Goal: Information Seeking & Learning: Learn about a topic

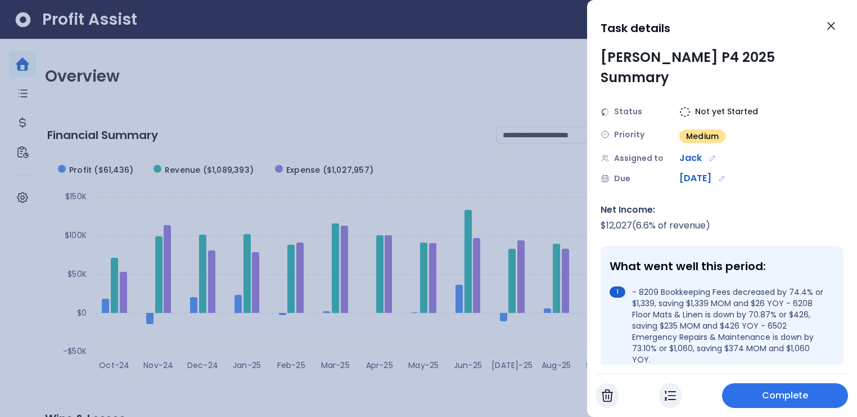
scroll to position [713, 0]
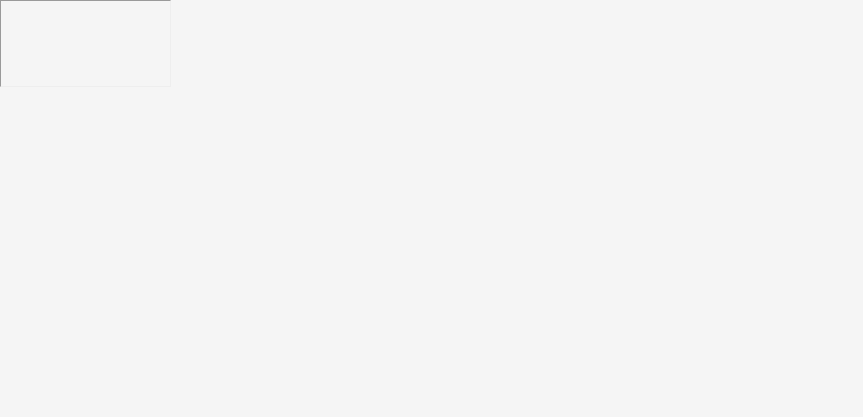
click at [825, 24] on html at bounding box center [431, 44] width 863 height 89
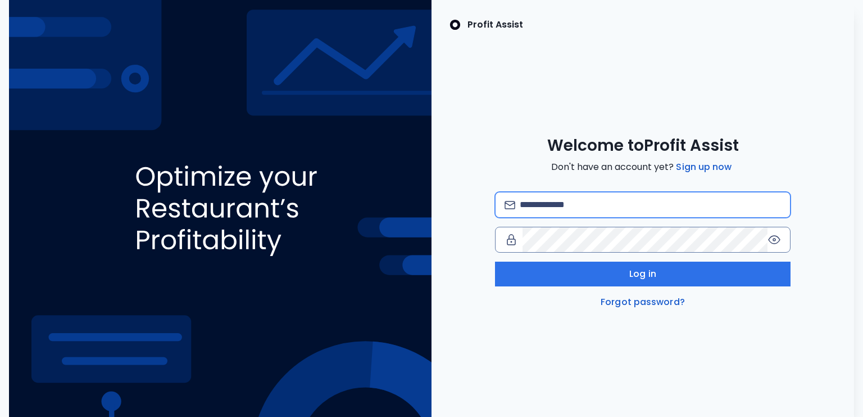
click at [554, 209] on input "email" at bounding box center [651, 204] width 262 height 25
type input "**********"
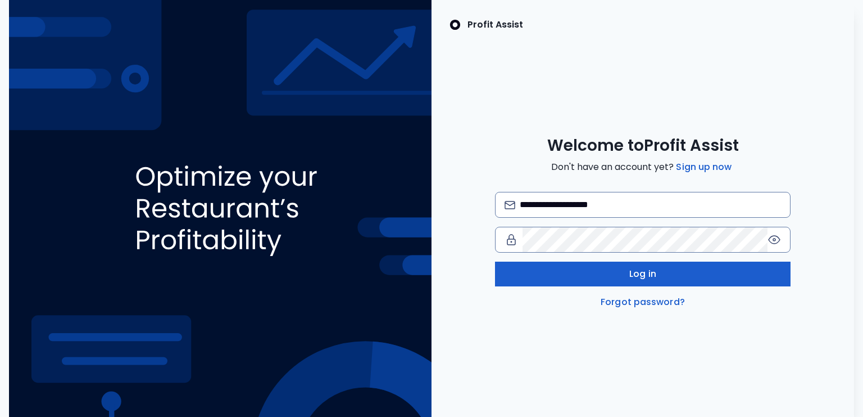
click at [614, 273] on button "Log in" at bounding box center [643, 273] width 296 height 25
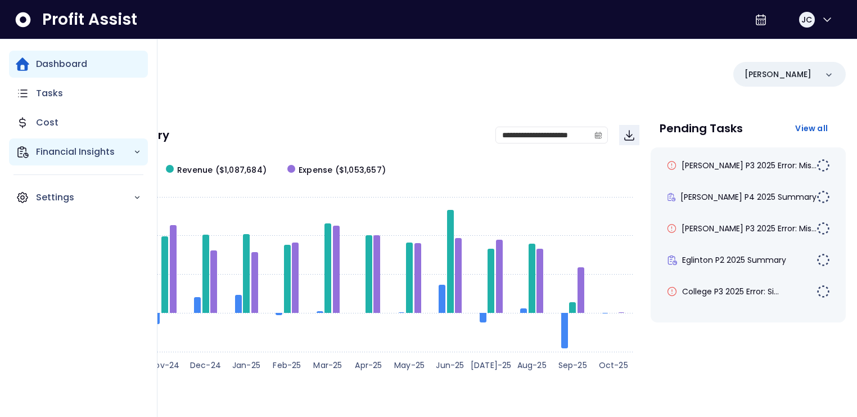
click at [90, 150] on p "Financial Insights" at bounding box center [84, 151] width 97 height 13
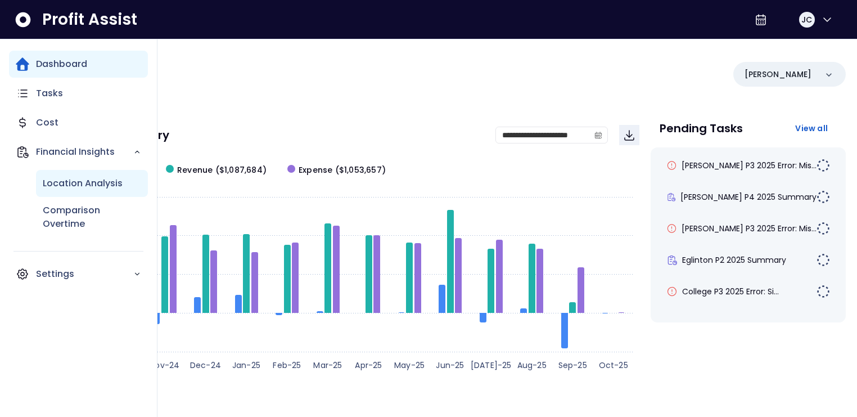
click at [68, 179] on p "Location Analysis" at bounding box center [83, 183] width 80 height 13
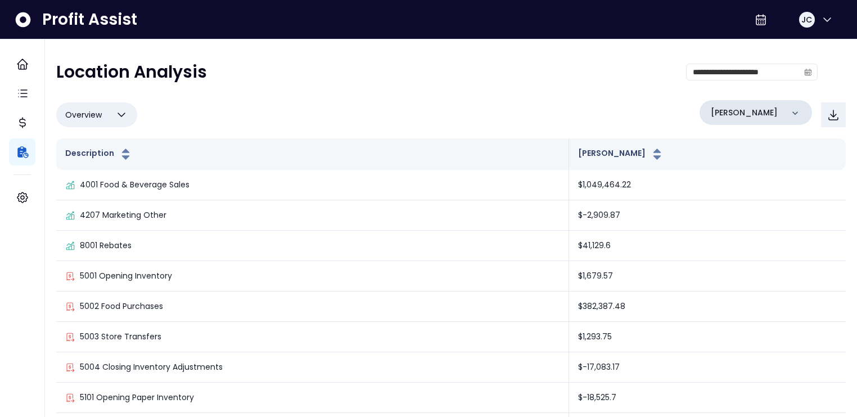
click at [741, 114] on p "[PERSON_NAME]" at bounding box center [744, 113] width 67 height 12
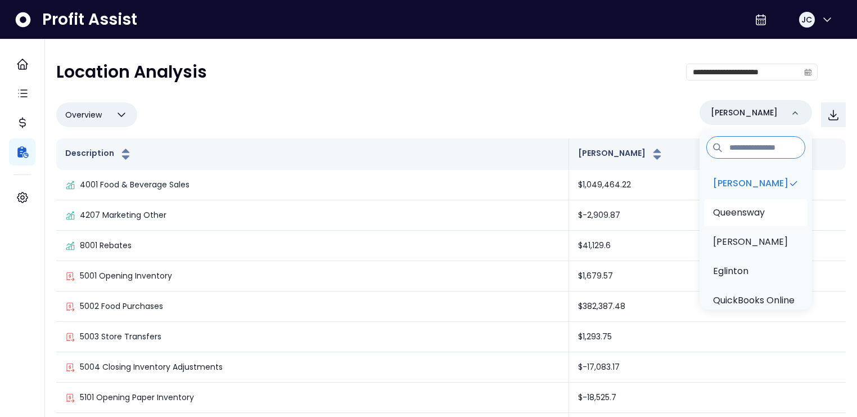
click at [737, 212] on p "Queensway" at bounding box center [739, 212] width 52 height 13
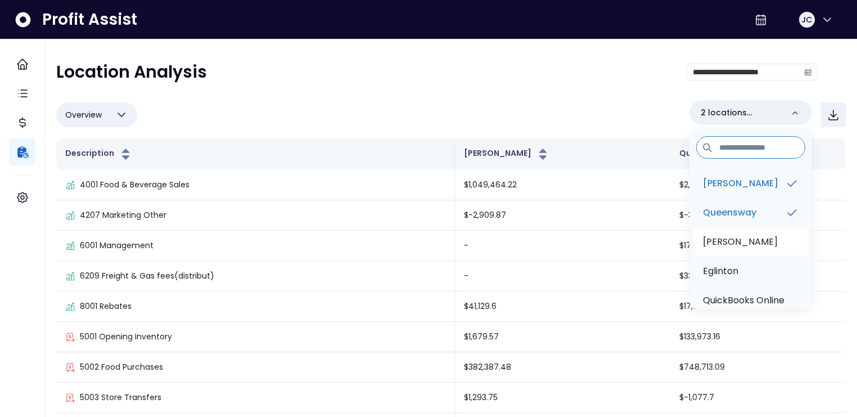
click at [732, 243] on p "Duncan" at bounding box center [740, 241] width 75 height 13
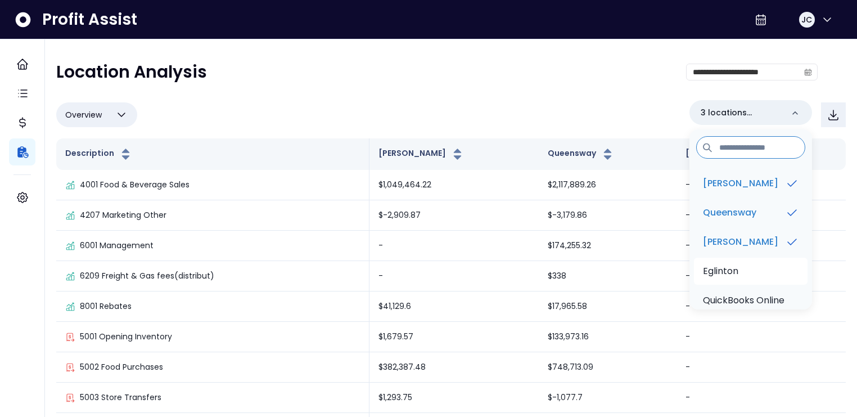
click at [729, 269] on p "Eglinton" at bounding box center [720, 270] width 35 height 13
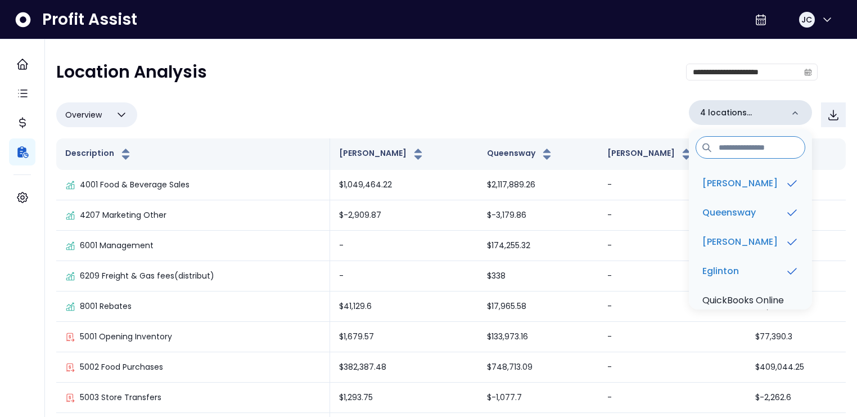
click at [796, 117] on icon at bounding box center [794, 112] width 11 height 11
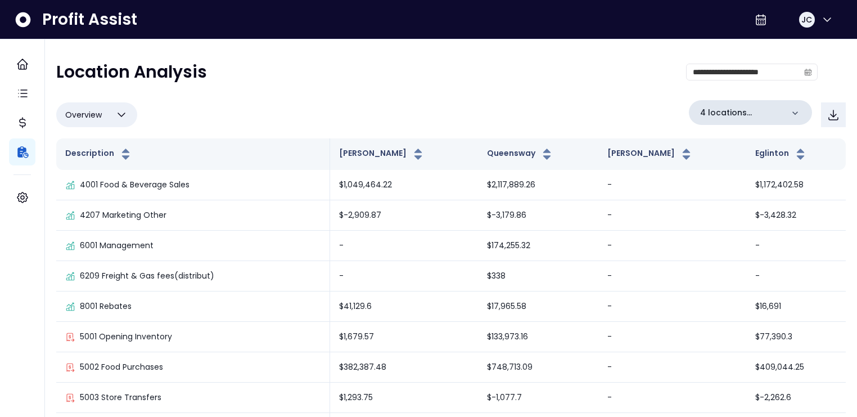
click at [794, 121] on div "4 locations selected" at bounding box center [750, 112] width 123 height 25
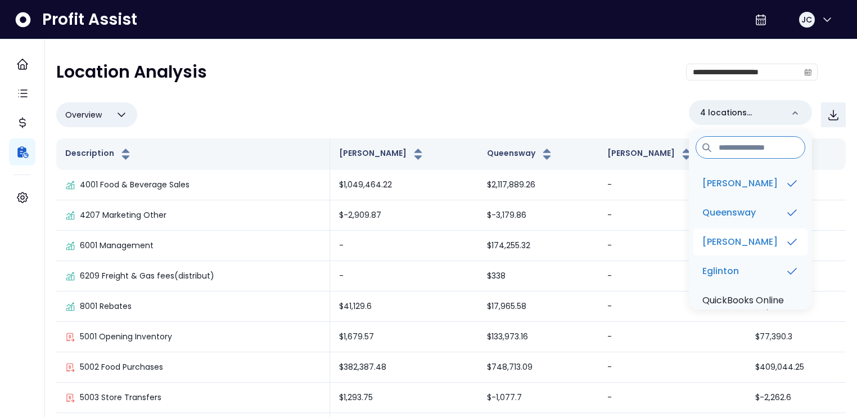
click at [742, 245] on p "Duncan" at bounding box center [739, 241] width 75 height 13
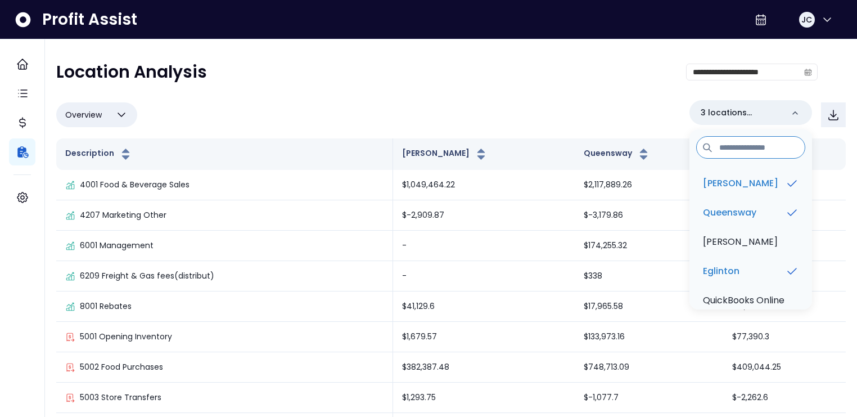
click at [569, 74] on div "**********" at bounding box center [436, 76] width 761 height 29
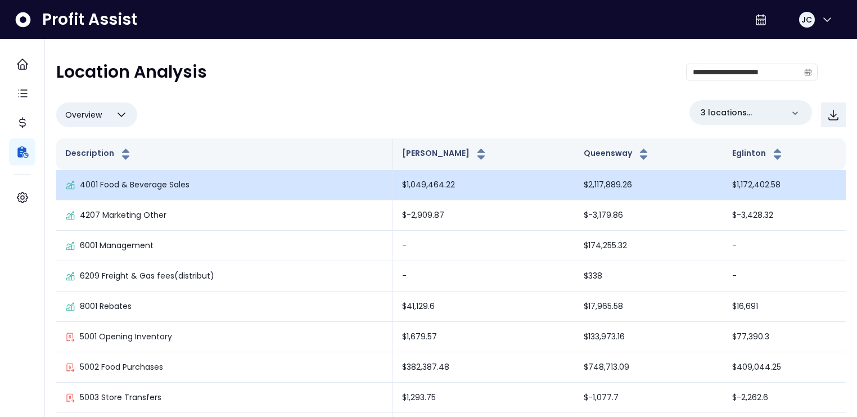
click at [134, 187] on p "4001 Food & Beverage Sales" at bounding box center [135, 185] width 110 height 12
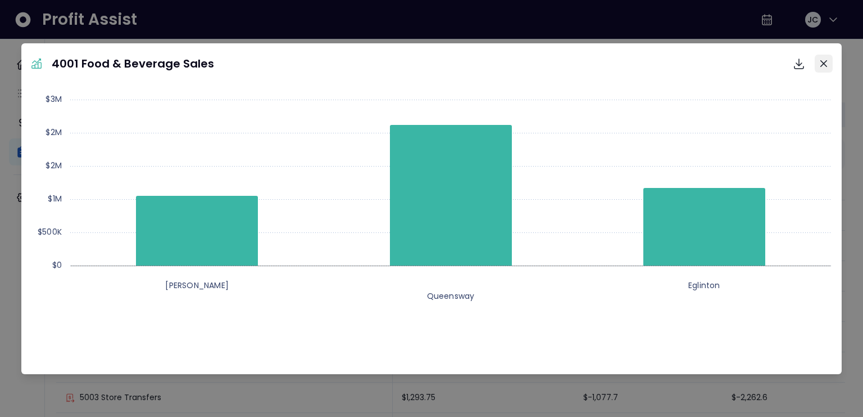
click at [829, 62] on button "Close" at bounding box center [824, 64] width 18 height 18
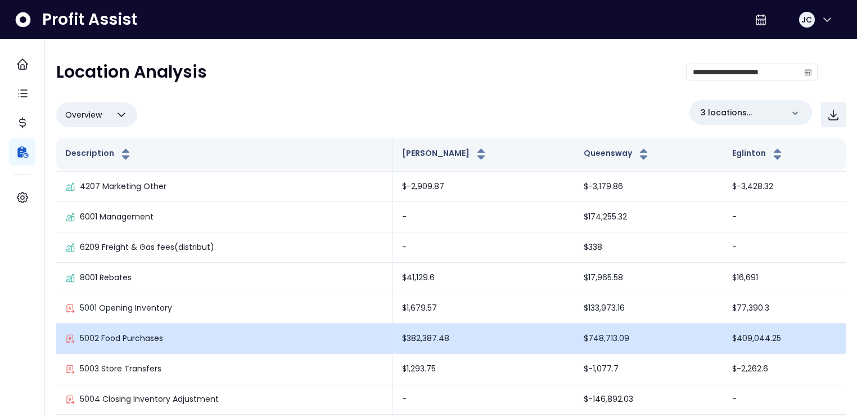
scroll to position [37, 0]
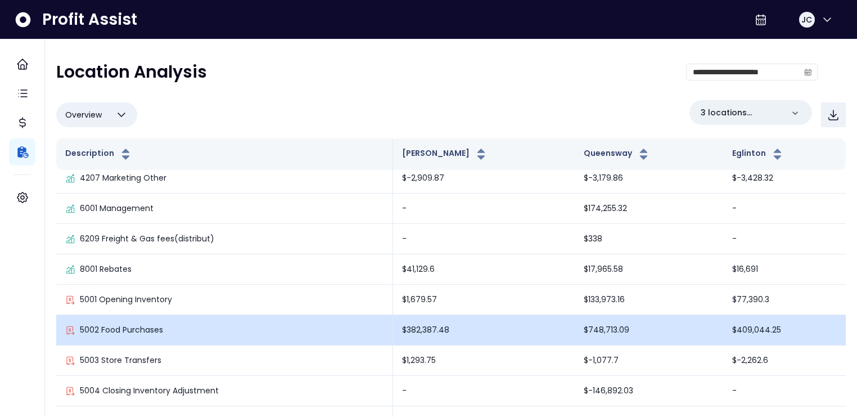
click at [134, 330] on p "5002 Food Purchases" at bounding box center [121, 330] width 83 height 12
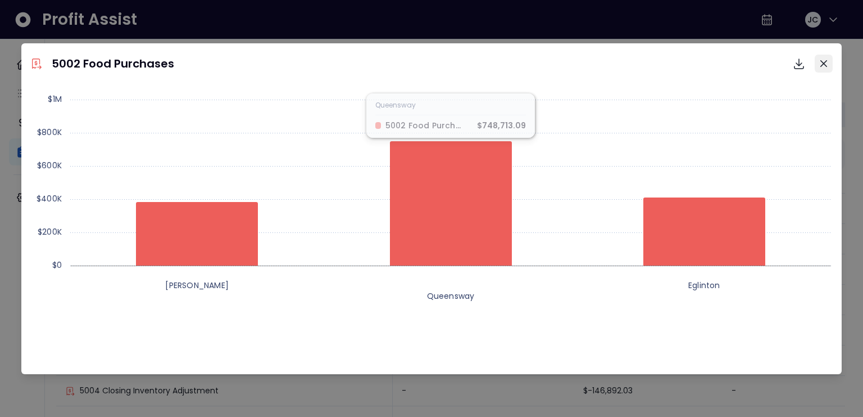
click at [823, 65] on icon "Close" at bounding box center [824, 63] width 7 height 7
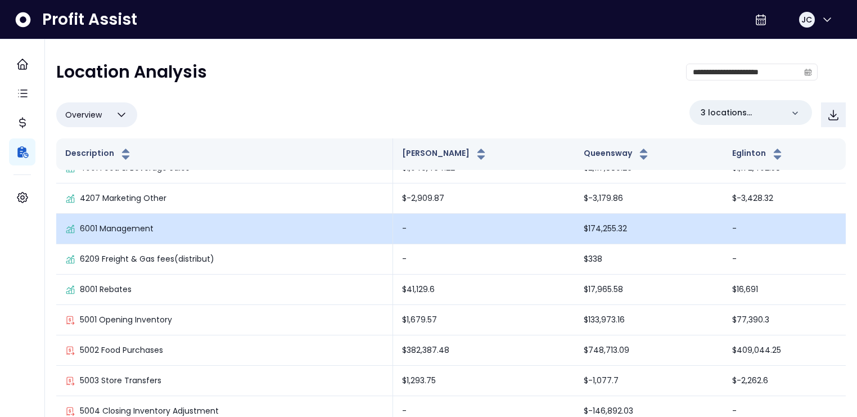
scroll to position [0, 0]
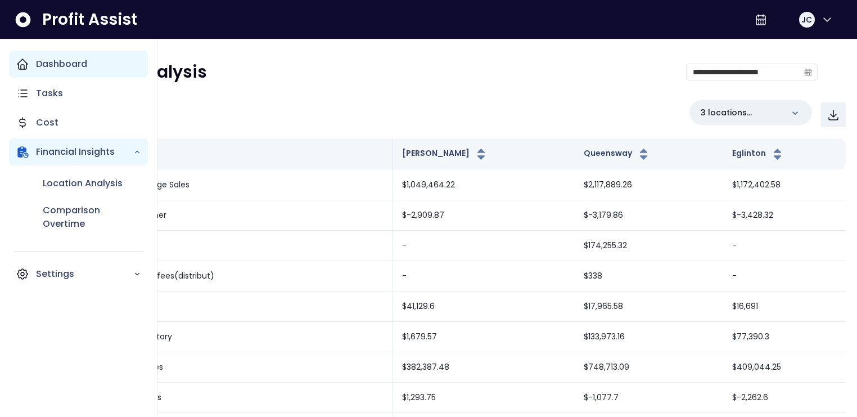
click at [43, 65] on p "Dashboard" at bounding box center [61, 63] width 51 height 13
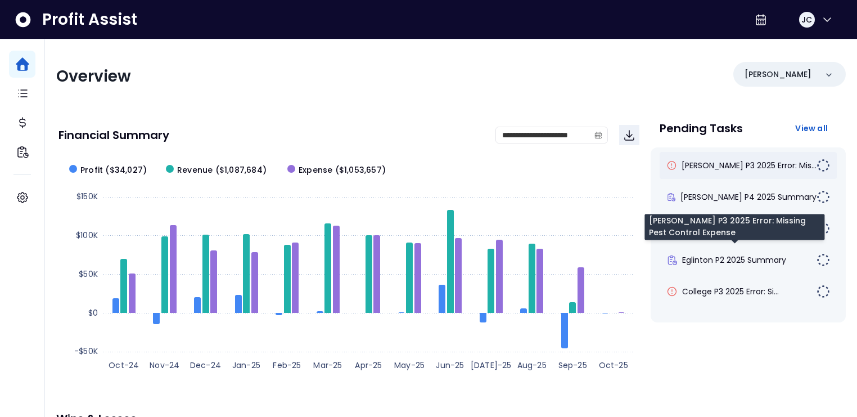
click at [709, 160] on span "[PERSON_NAME] P3 2025 Error: Mis..." at bounding box center [748, 165] width 135 height 11
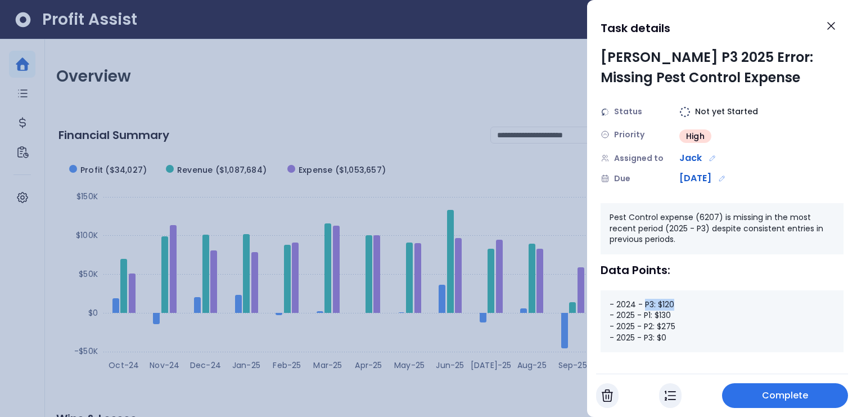
drag, startPoint x: 644, startPoint y: 306, endPoint x: 679, endPoint y: 304, distance: 34.9
click at [679, 304] on div "- 2024 - P3: $120 - 2025 - P1: $130 - 2025 - P2: $275 - 2025 - P3: $0" at bounding box center [721, 321] width 243 height 62
drag, startPoint x: 640, startPoint y: 317, endPoint x: 676, endPoint y: 325, distance: 36.9
click at [676, 325] on div "- 2024 - P3: $120 - 2025 - P1: $130 - 2025 - P2: $275 - 2025 - P3: $0" at bounding box center [721, 321] width 243 height 62
drag, startPoint x: 643, startPoint y: 339, endPoint x: 673, endPoint y: 341, distance: 30.4
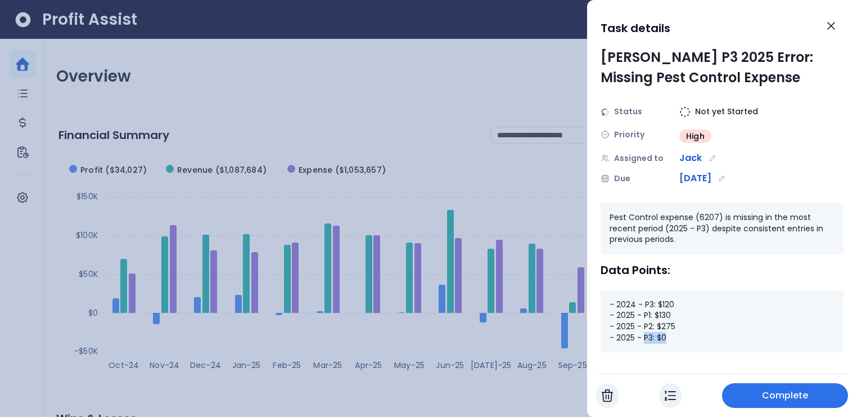
click at [673, 341] on div "- 2024 - P3: $120 - 2025 - P1: $130 - 2025 - P2: $275 - 2025 - P3: $0" at bounding box center [721, 321] width 243 height 62
click at [833, 28] on icon "Close" at bounding box center [830, 25] width 13 height 13
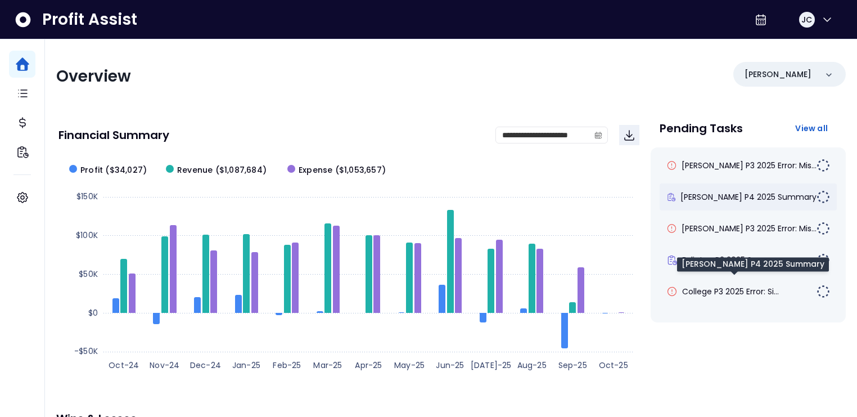
click at [746, 195] on span "[PERSON_NAME] P4 2025 Summary" at bounding box center [748, 196] width 136 height 11
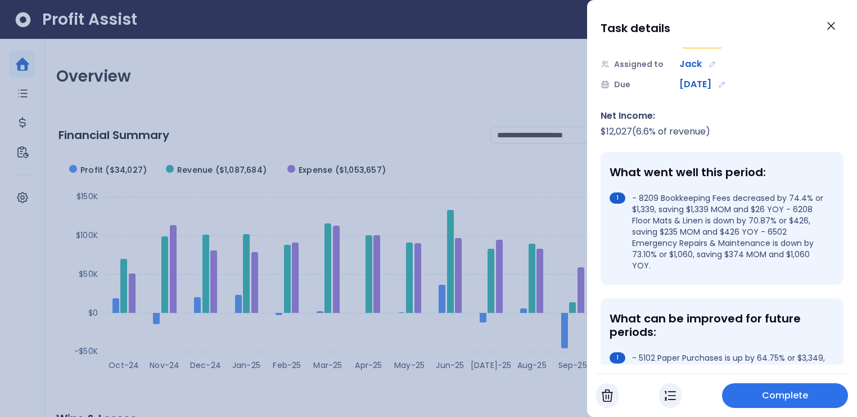
scroll to position [96, 0]
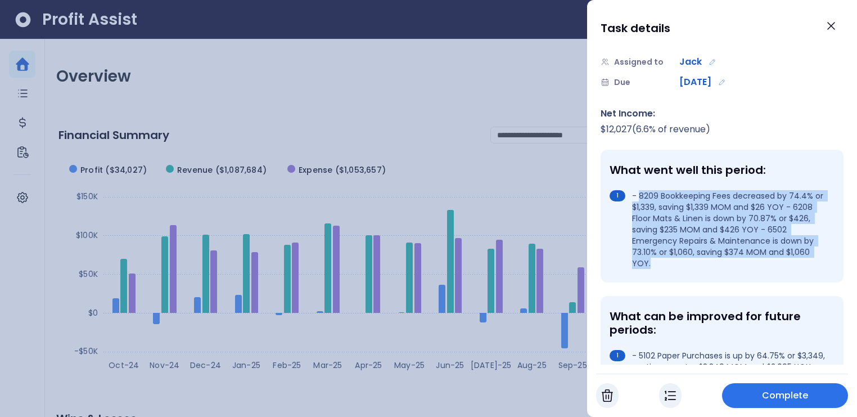
drag, startPoint x: 637, startPoint y: 175, endPoint x: 675, endPoint y: 237, distance: 72.1
click at [675, 237] on li "- 8209 Bookkeeping Fees decreased by 74.4% or $1,339, saving $1,339 MOM and $26…" at bounding box center [719, 229] width 220 height 79
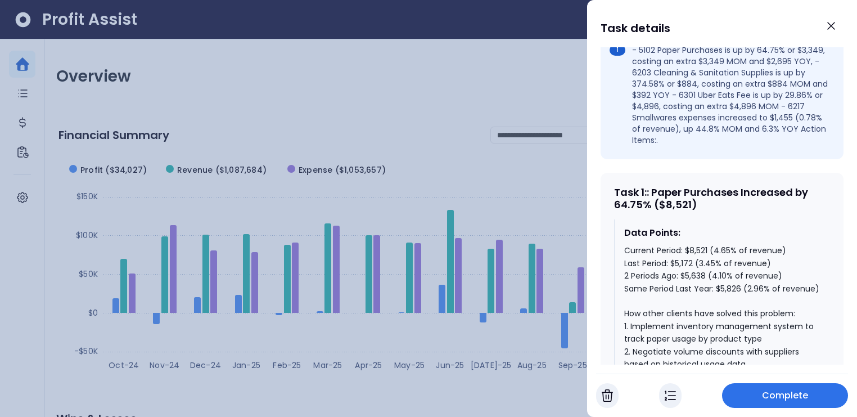
scroll to position [414, 0]
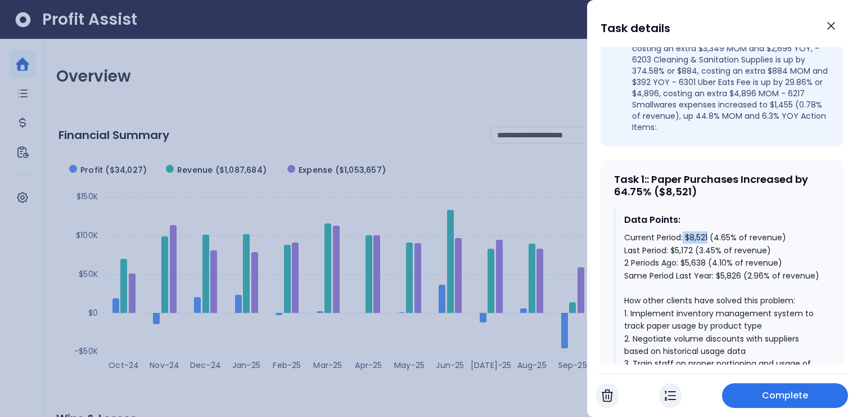
drag, startPoint x: 683, startPoint y: 219, endPoint x: 708, endPoint y: 218, distance: 24.8
click at [708, 231] on div "Current Period: $8,521 (4.65% of revenue) Last Period: $5,172 (3.45% of revenue…" at bounding box center [722, 363] width 197 height 264
drag, startPoint x: 714, startPoint y: 215, endPoint x: 734, endPoint y: 216, distance: 19.7
click at [734, 231] on div "Current Period: $8,521 (4.65% of revenue) Last Period: $5,172 (3.45% of revenue…" at bounding box center [722, 363] width 197 height 264
drag, startPoint x: 747, startPoint y: 254, endPoint x: 770, endPoint y: 255, distance: 23.1
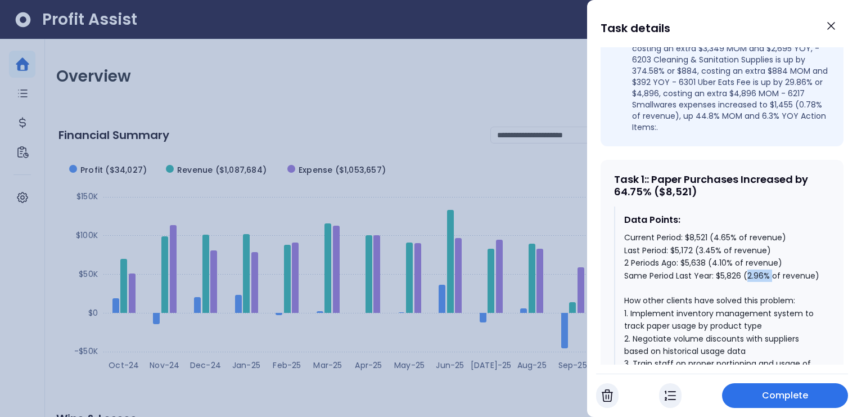
click at [771, 255] on div "Current Period: $8,521 (4.65% of revenue) Last Period: $5,172 (3.45% of revenue…" at bounding box center [722, 363] width 197 height 264
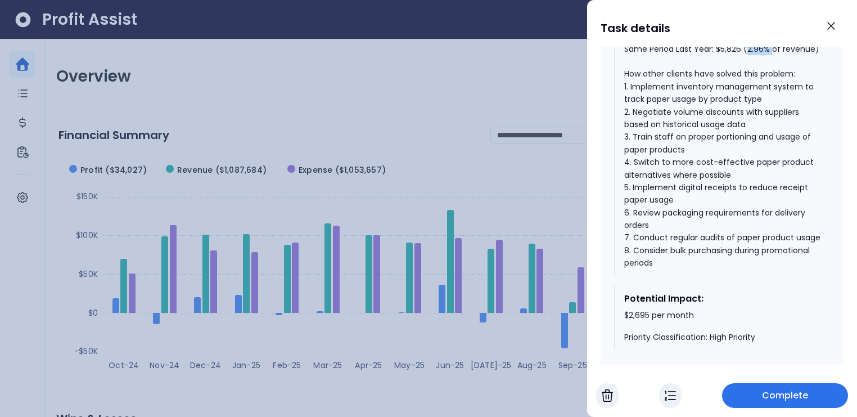
scroll to position [648, 0]
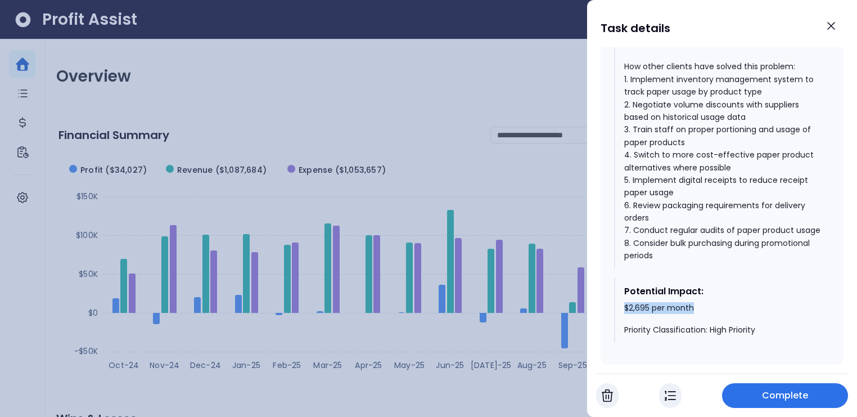
drag, startPoint x: 625, startPoint y: 314, endPoint x: 694, endPoint y: 310, distance: 69.8
click at [694, 310] on div "$2,695 per month Priority Classification: High Priority" at bounding box center [722, 318] width 197 height 33
